Goal: Complete application form

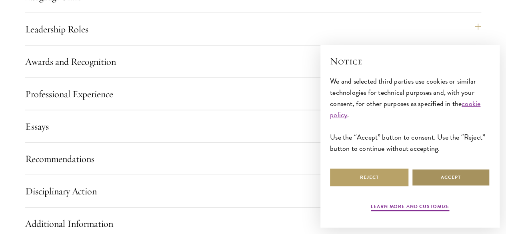
click at [439, 178] on button "Accept" at bounding box center [450, 177] width 78 height 18
